Goal: Task Accomplishment & Management: Use online tool/utility

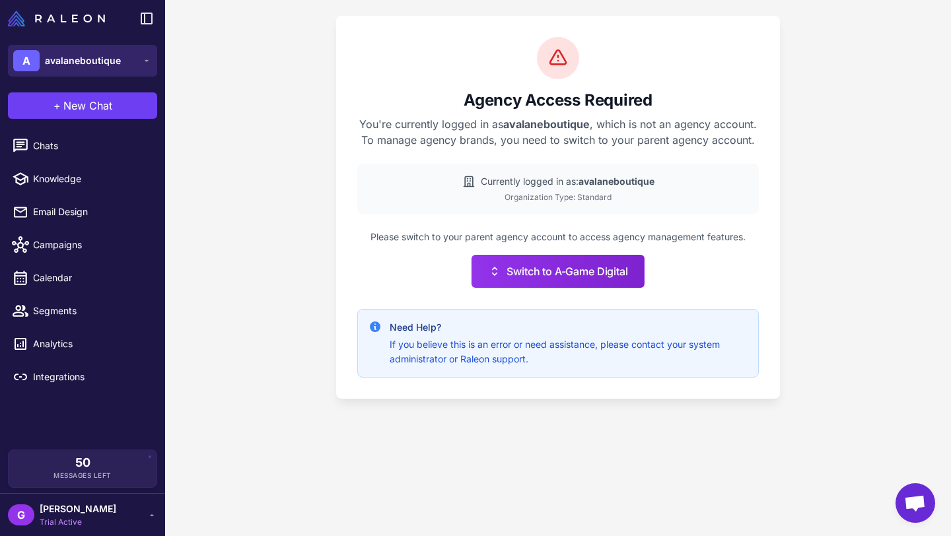
click at [98, 61] on span "avalaneboutique" at bounding box center [83, 60] width 76 height 15
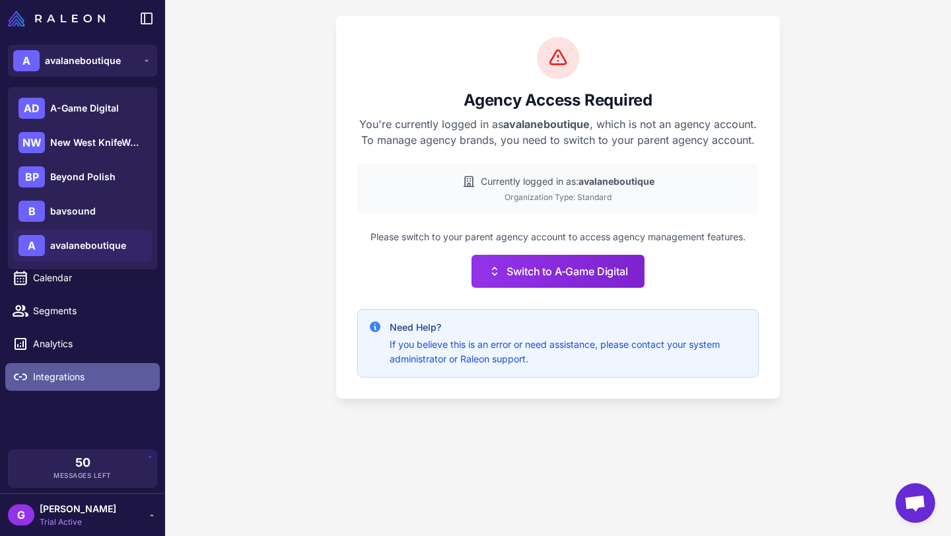
click at [75, 372] on span "Integrations" at bounding box center [91, 377] width 116 height 15
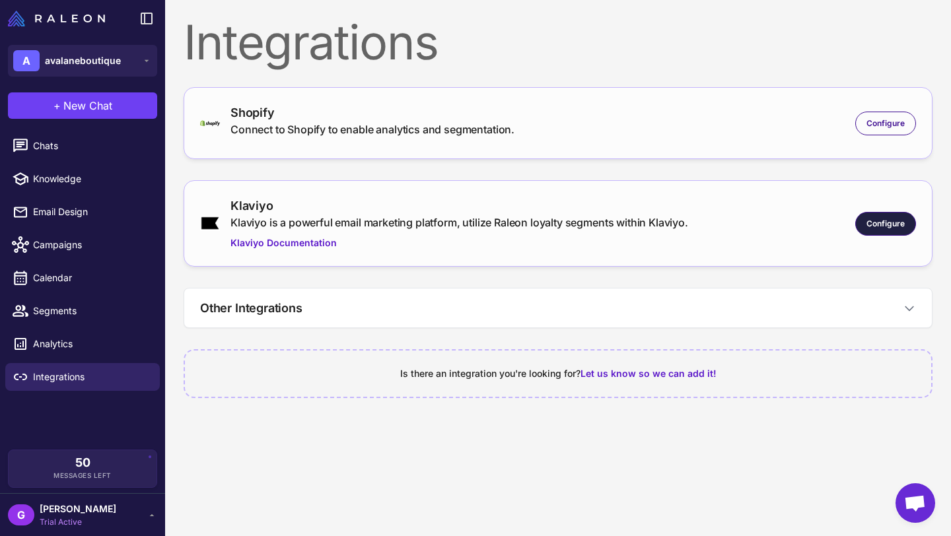
click at [889, 220] on span "Configure" at bounding box center [885, 224] width 38 height 12
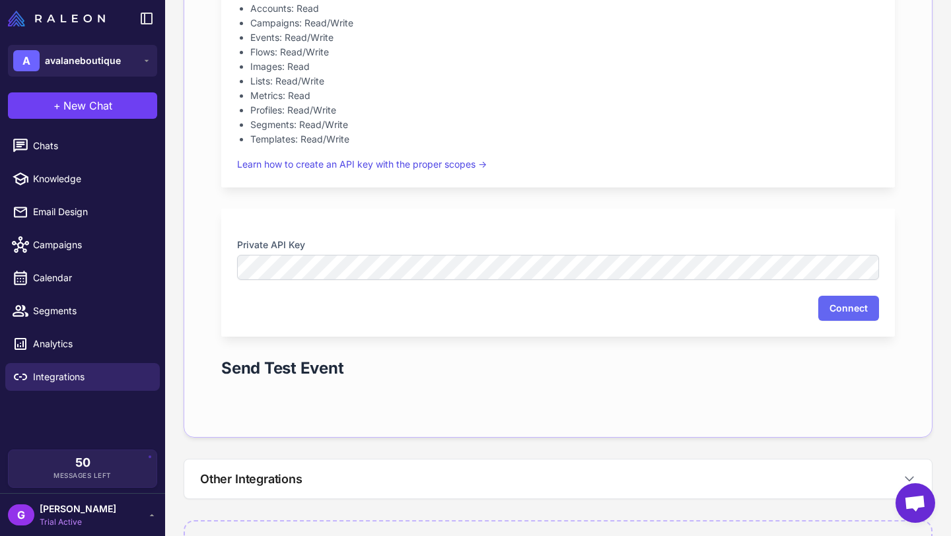
scroll to position [390, 0]
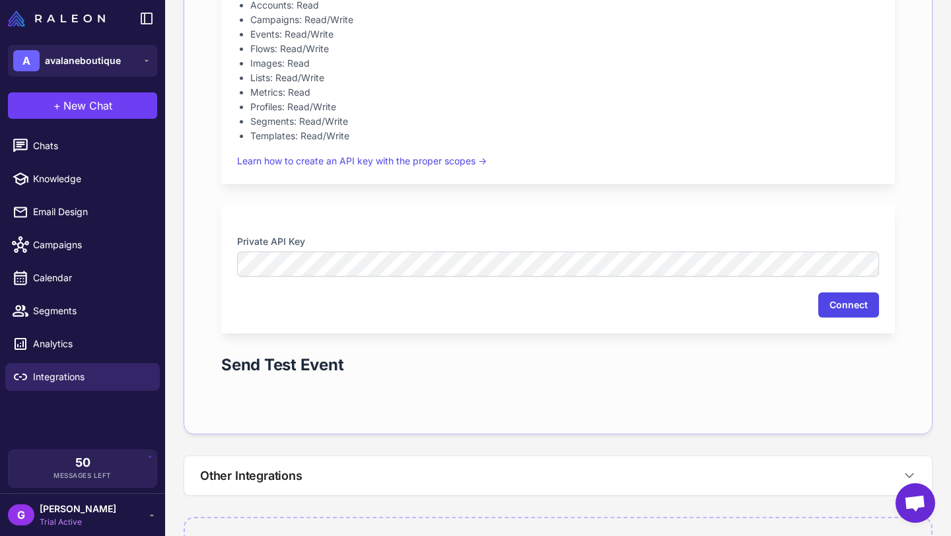
click at [851, 306] on button "Connect" at bounding box center [848, 305] width 61 height 25
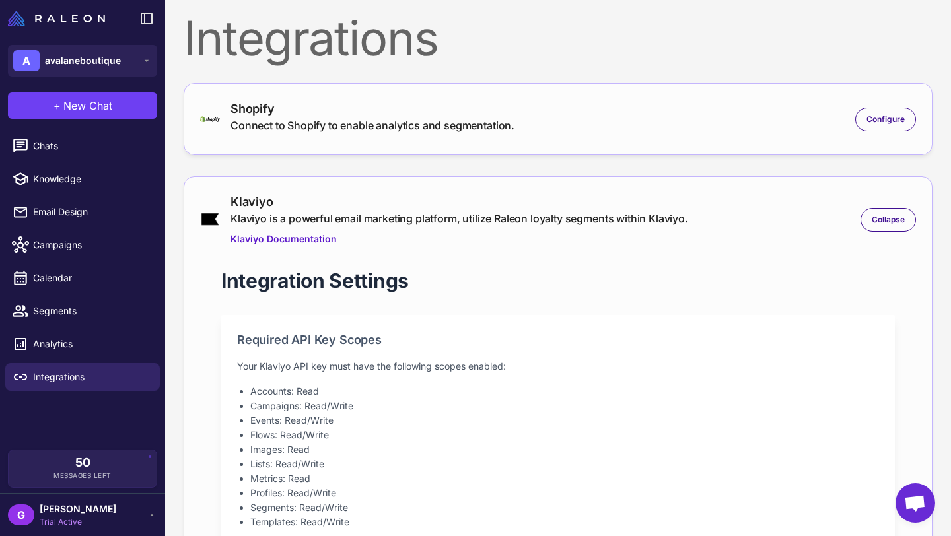
scroll to position [0, 0]
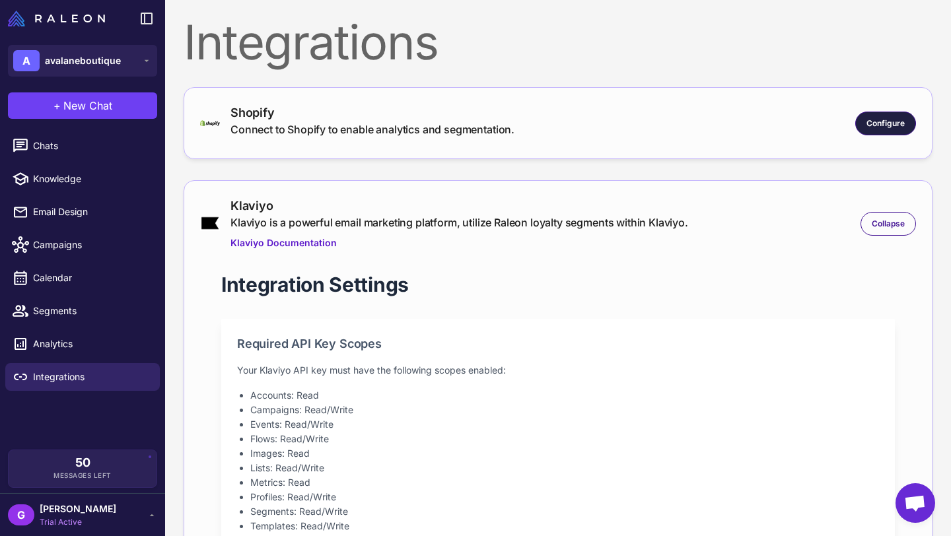
click at [888, 125] on span "Configure" at bounding box center [885, 124] width 38 height 12
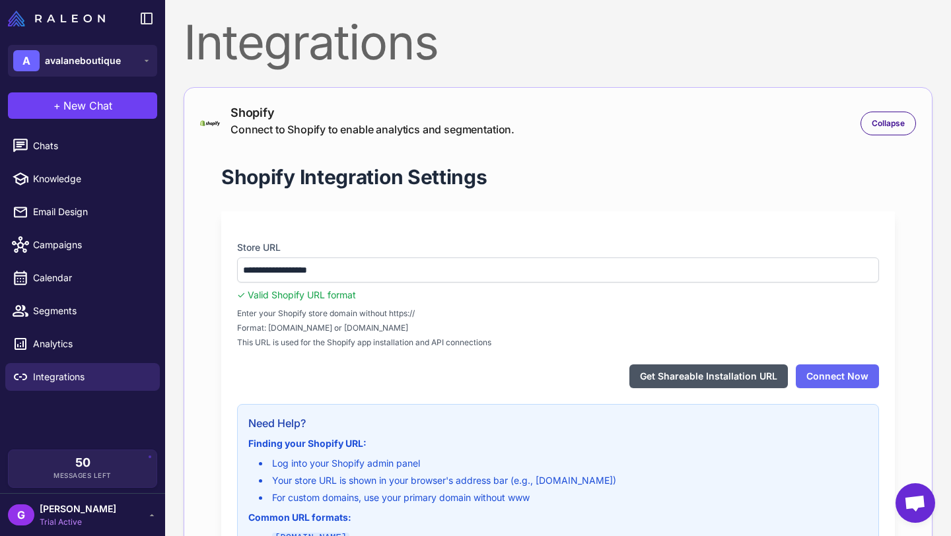
click at [717, 370] on button "Get Shareable Installation URL" at bounding box center [708, 377] width 158 height 24
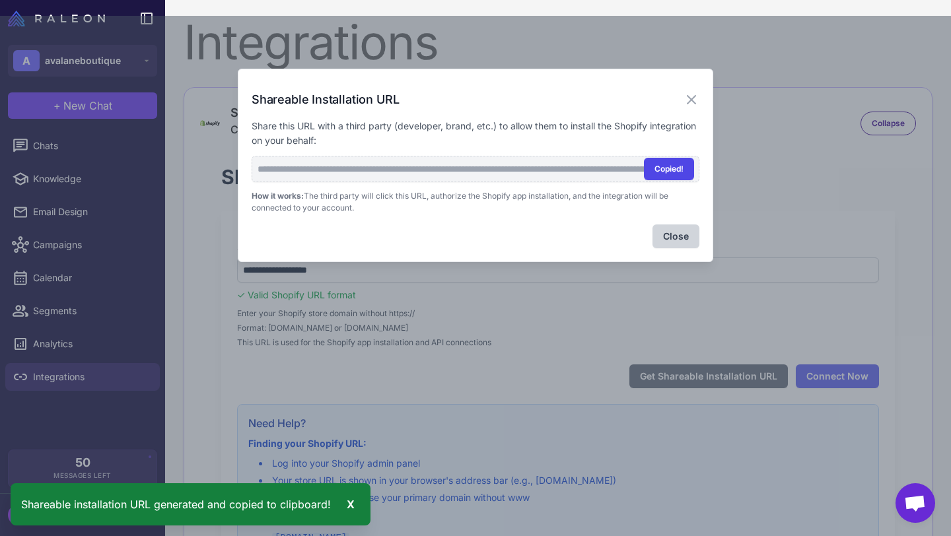
click at [668, 168] on button "Copied!" at bounding box center [669, 169] width 50 height 22
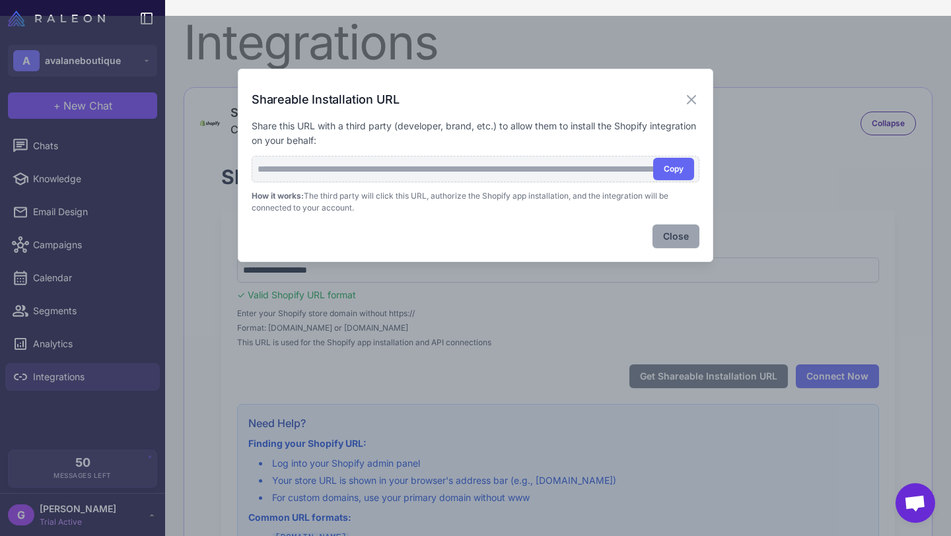
click at [676, 230] on button "Close" at bounding box center [675, 237] width 47 height 24
